Goal: Transaction & Acquisition: Obtain resource

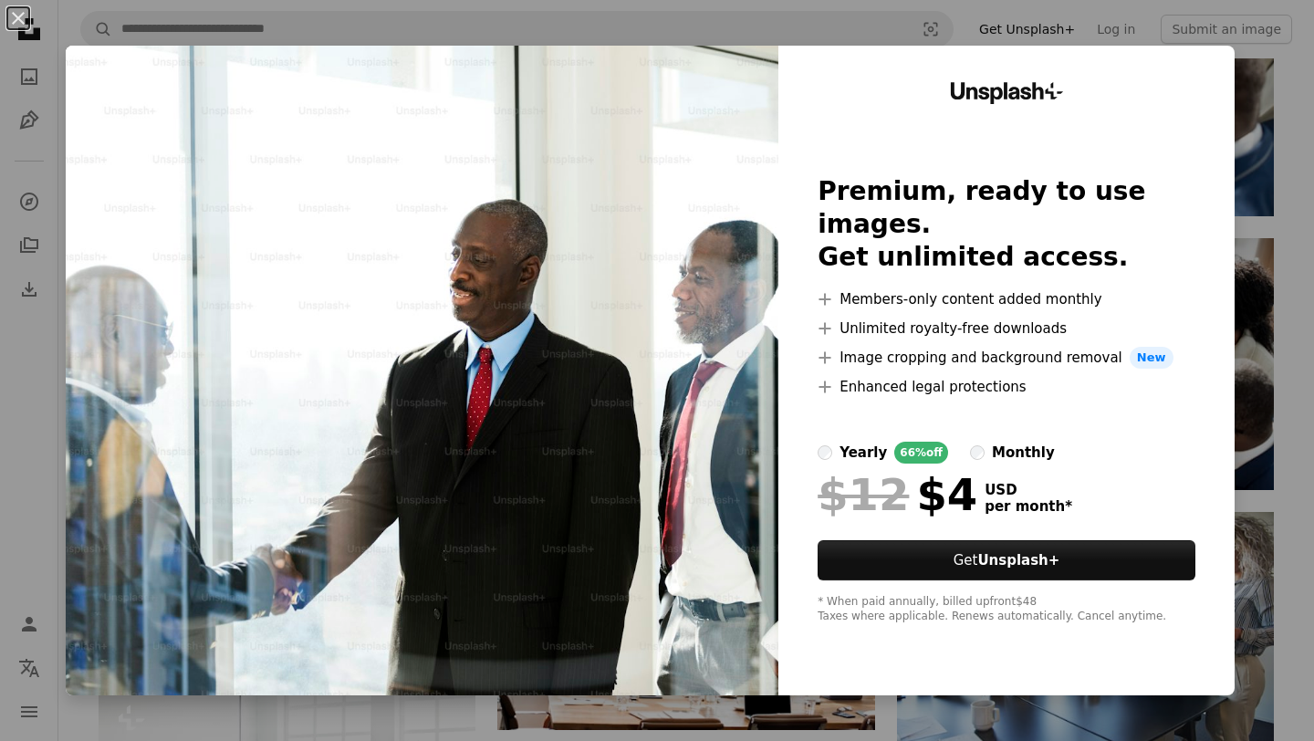
scroll to position [1152, 0]
click at [16, 19] on button "An X shape" at bounding box center [18, 18] width 22 height 22
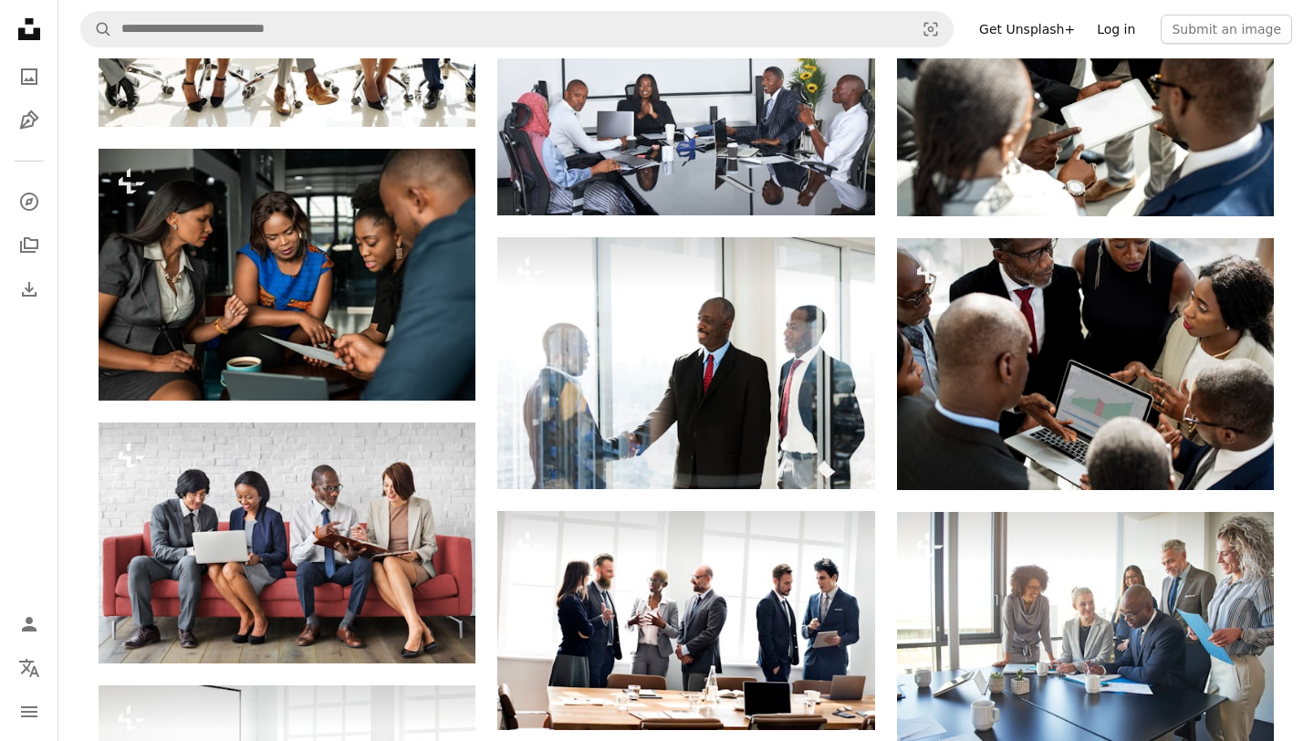
click at [1141, 32] on link "Log in" at bounding box center [1116, 29] width 60 height 29
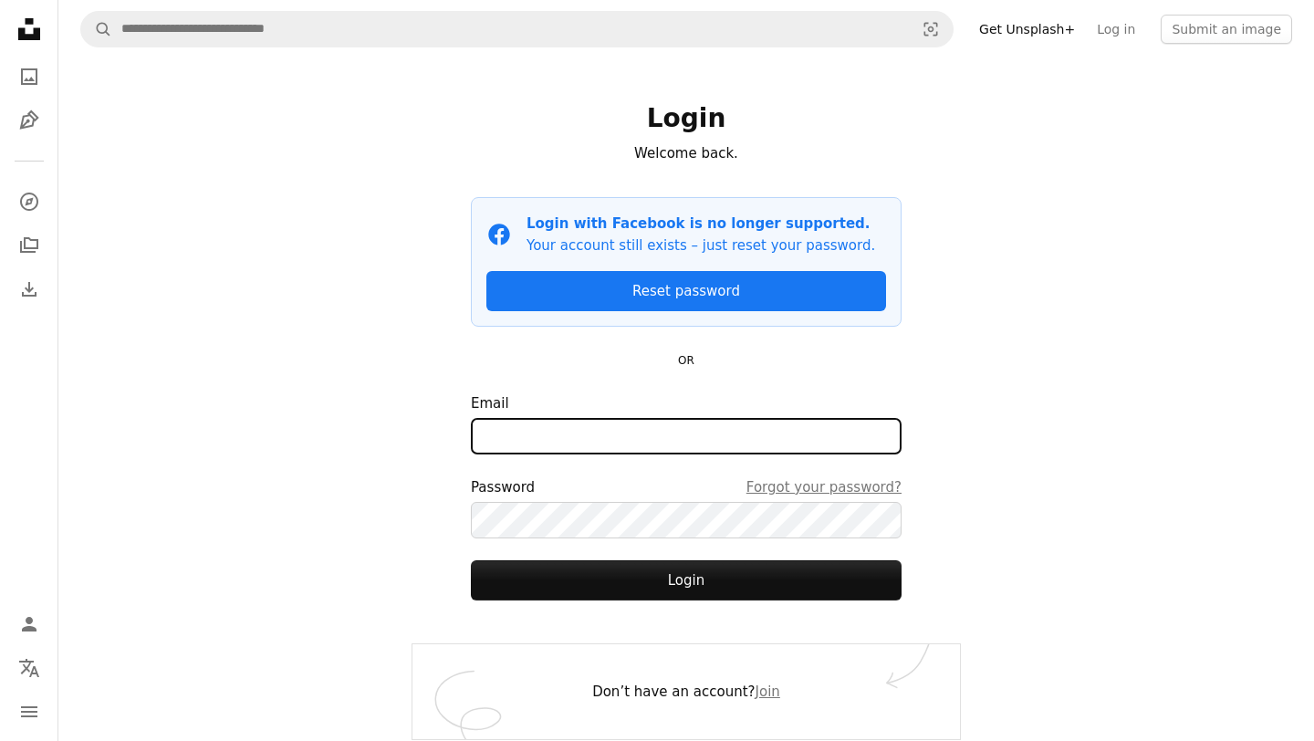
click at [602, 438] on input "Email" at bounding box center [686, 436] width 431 height 37
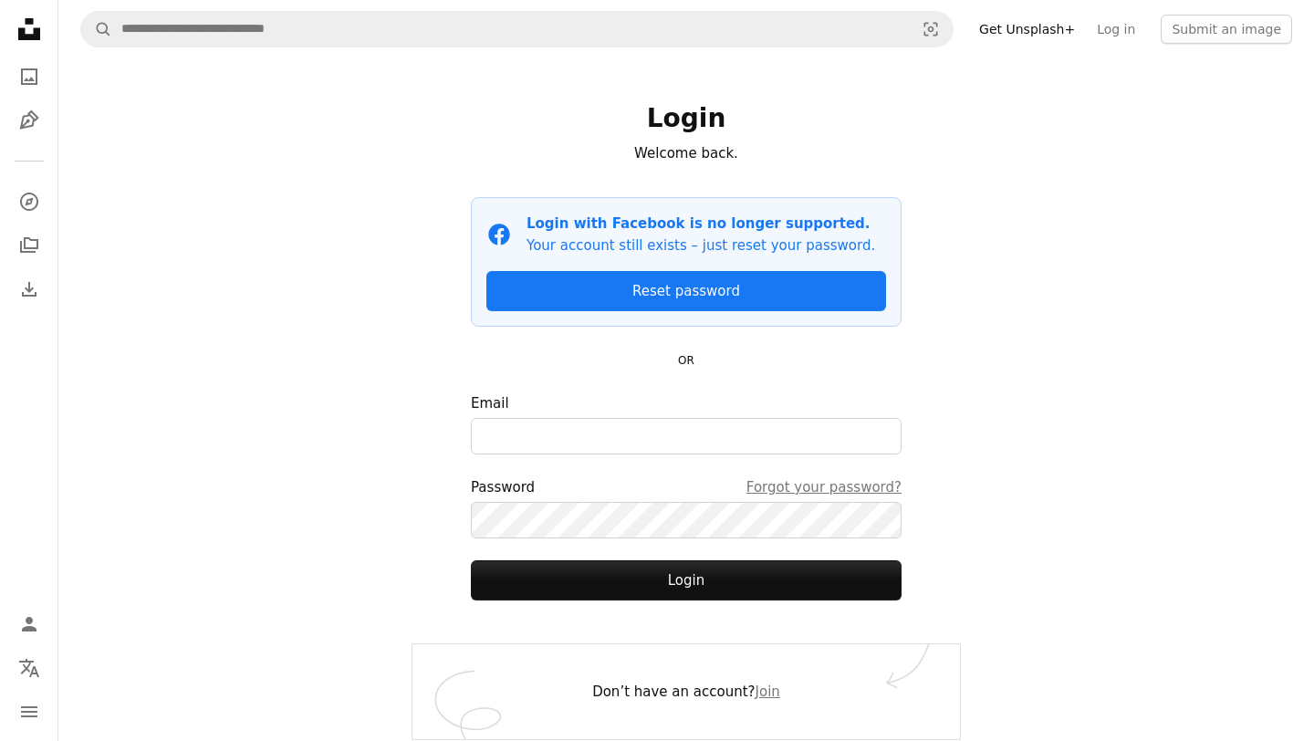
click at [1090, 315] on div "A magnifying glass Visual search Get Unsplash+ Log in Submit an image Login Wel…" at bounding box center [686, 370] width 1256 height 741
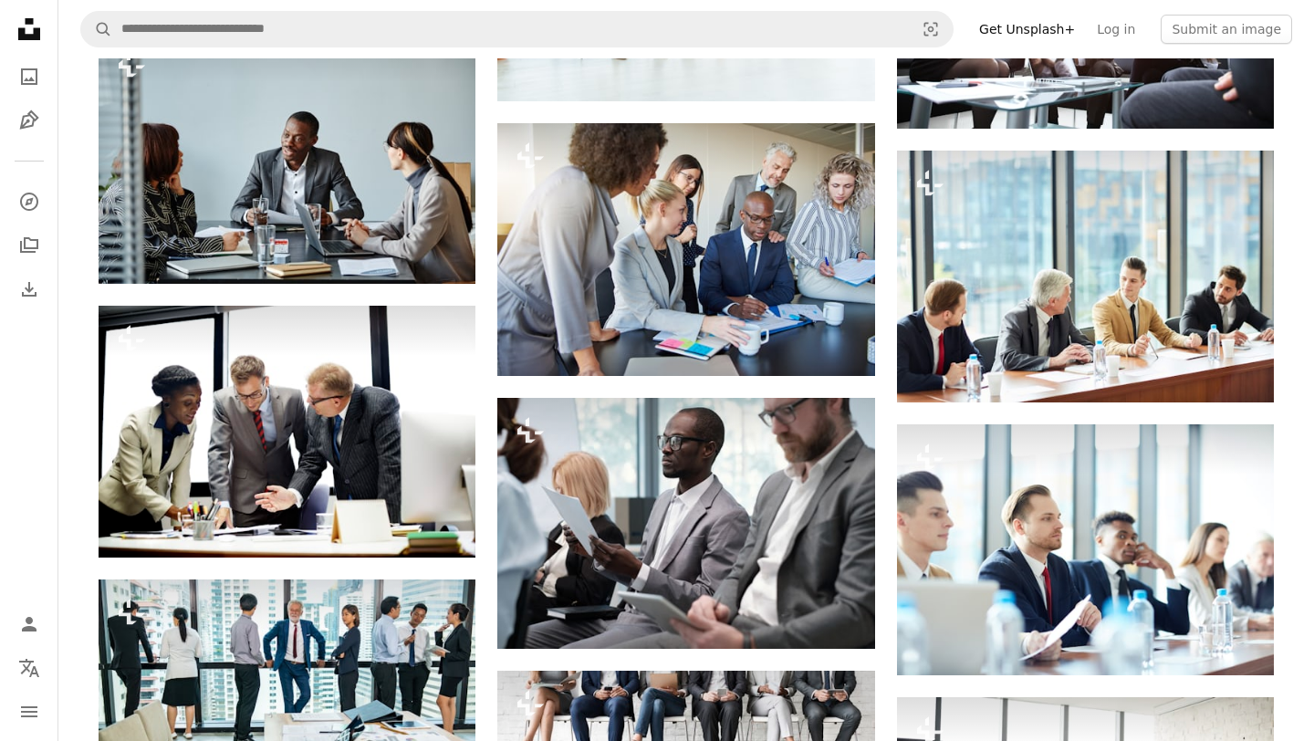
scroll to position [3424, 0]
